Goal: Check status: Check status

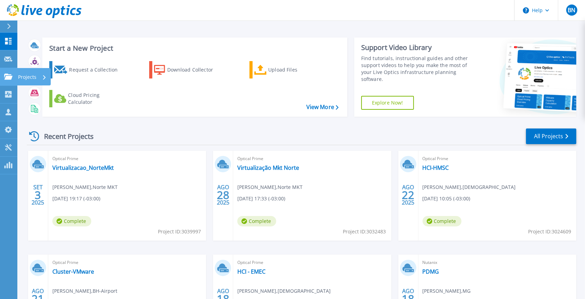
click at [8, 75] on icon at bounding box center [8, 77] width 8 height 6
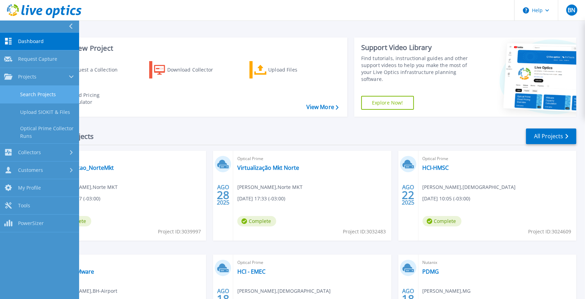
click at [33, 96] on link "Search Projects" at bounding box center [39, 95] width 79 height 18
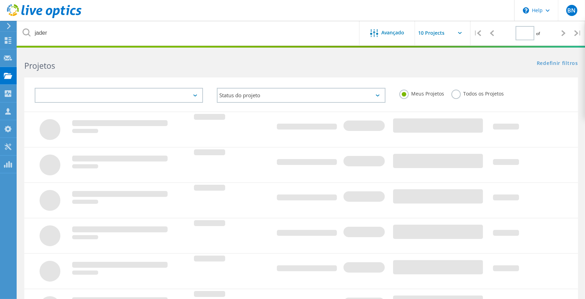
type input "1"
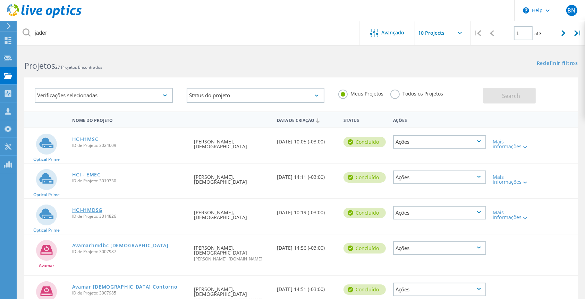
click at [89, 208] on link "HCI-HMDSG" at bounding box center [87, 210] width 30 height 5
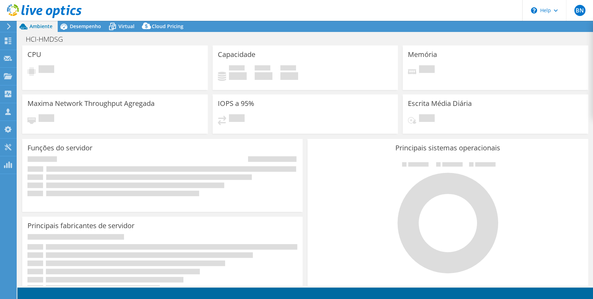
select select "USD"
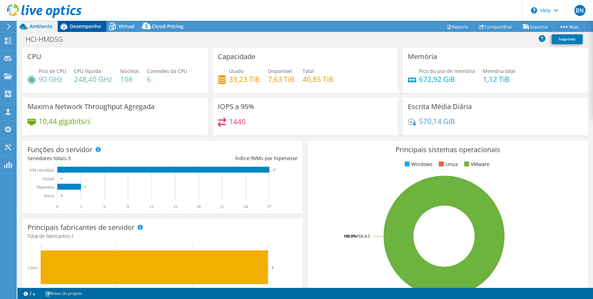
click at [84, 28] on span "Desempenho" at bounding box center [85, 26] width 31 height 7
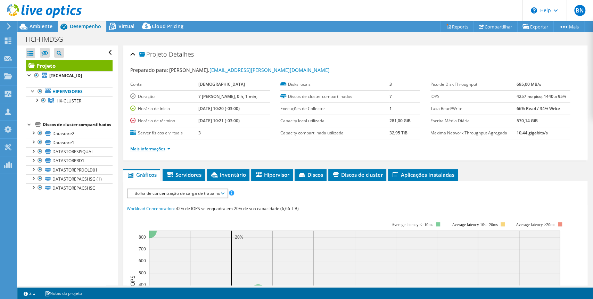
click at [167, 146] on link "Mais informações" at bounding box center [150, 149] width 40 height 6
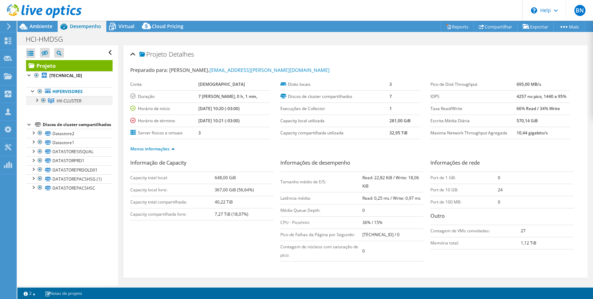
click at [37, 98] on div at bounding box center [36, 99] width 7 height 7
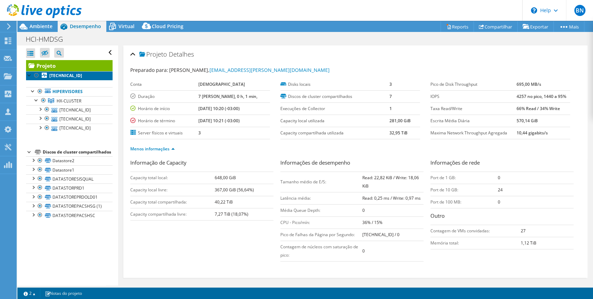
click at [66, 77] on b "[TECHNICAL_ID]" at bounding box center [65, 76] width 33 height 6
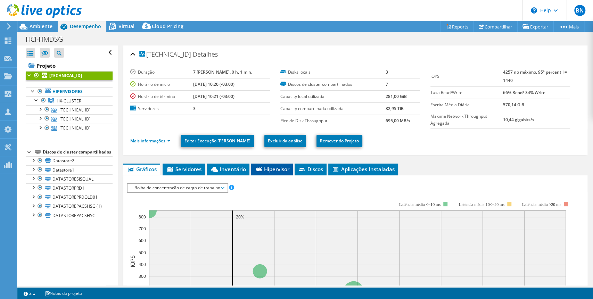
click at [267, 167] on span "Hipervisor" at bounding box center [271, 169] width 35 height 7
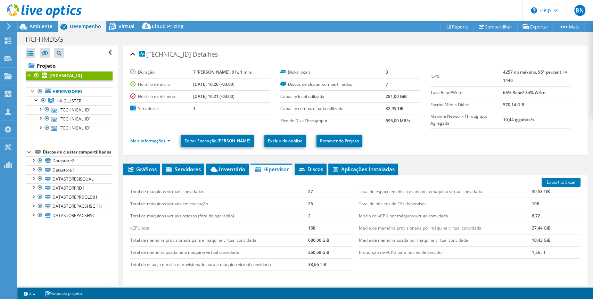
click at [173, 143] on li "Mais informações" at bounding box center [152, 141] width 44 height 8
click at [172, 142] on li "Mais informações" at bounding box center [152, 141] width 44 height 8
click at [170, 140] on link "Mais informações" at bounding box center [150, 141] width 40 height 6
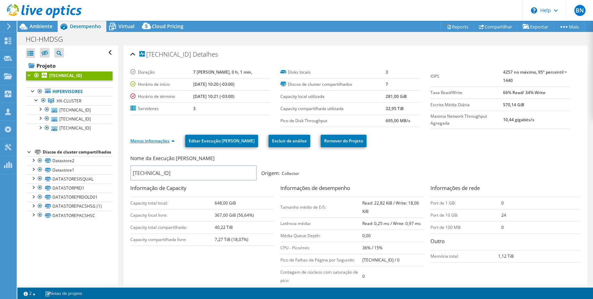
click at [174, 140] on link "Menos informações" at bounding box center [152, 141] width 44 height 6
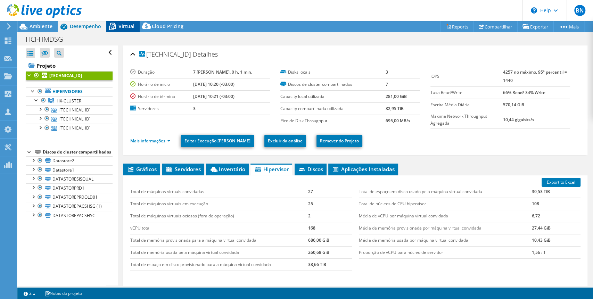
click at [123, 26] on span "Virtual" at bounding box center [126, 26] width 16 height 7
